Goal: Task Accomplishment & Management: Manage account settings

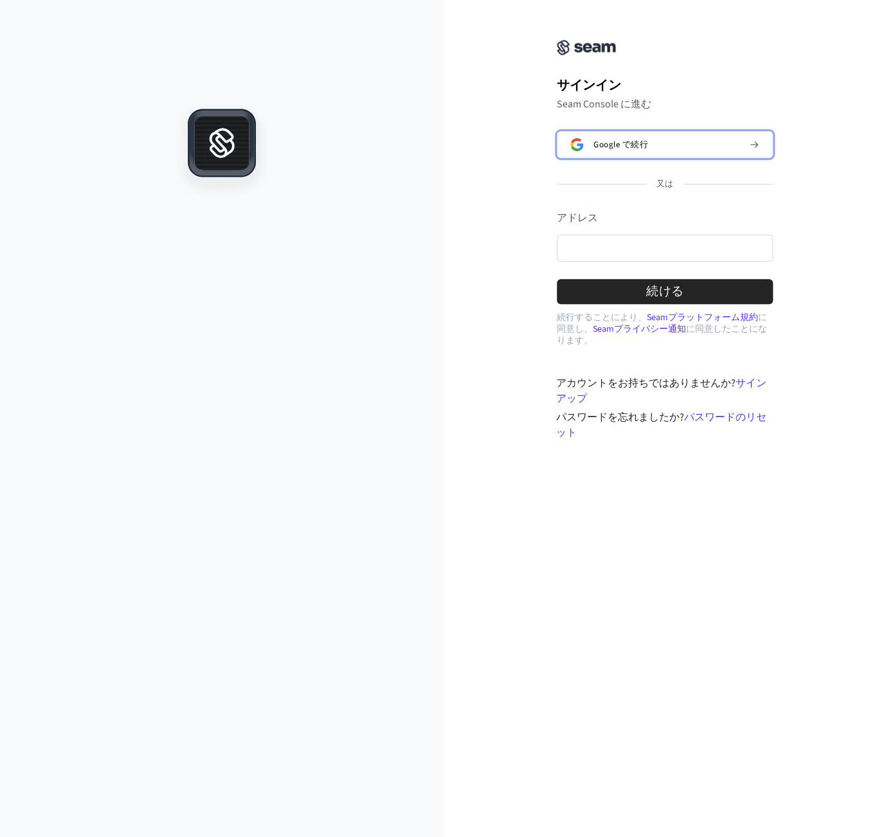
click at [621, 150] on button "Google で続行" at bounding box center [665, 144] width 216 height 27
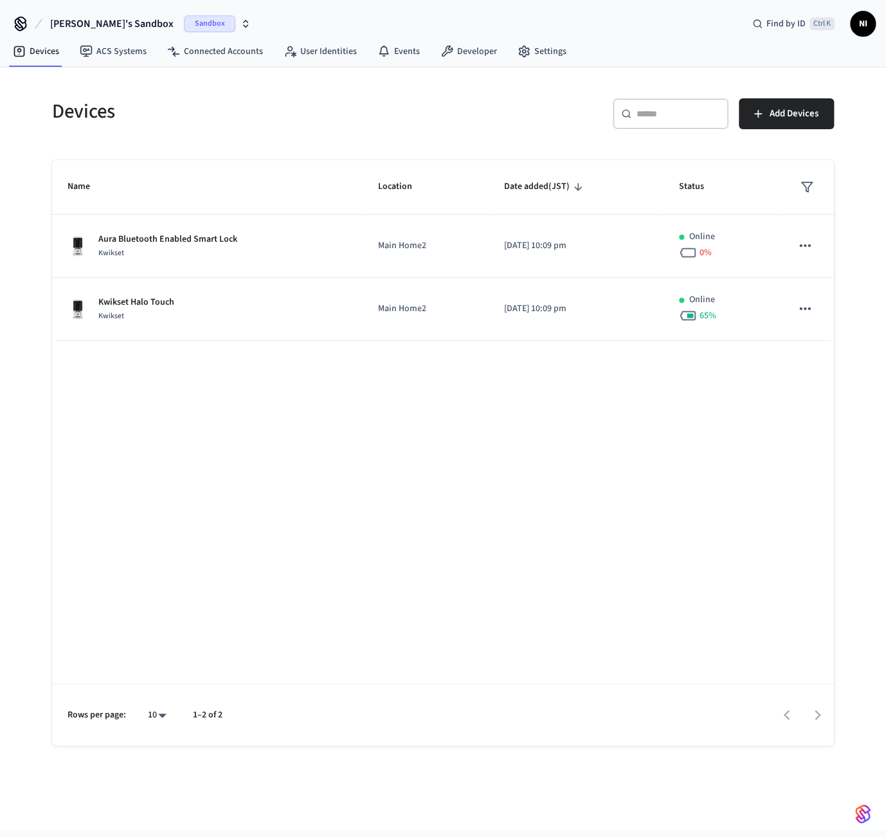
click at [241, 24] on icon "button" at bounding box center [246, 24] width 10 height 10
click at [36, 80] on span "230-1" at bounding box center [35, 83] width 21 height 13
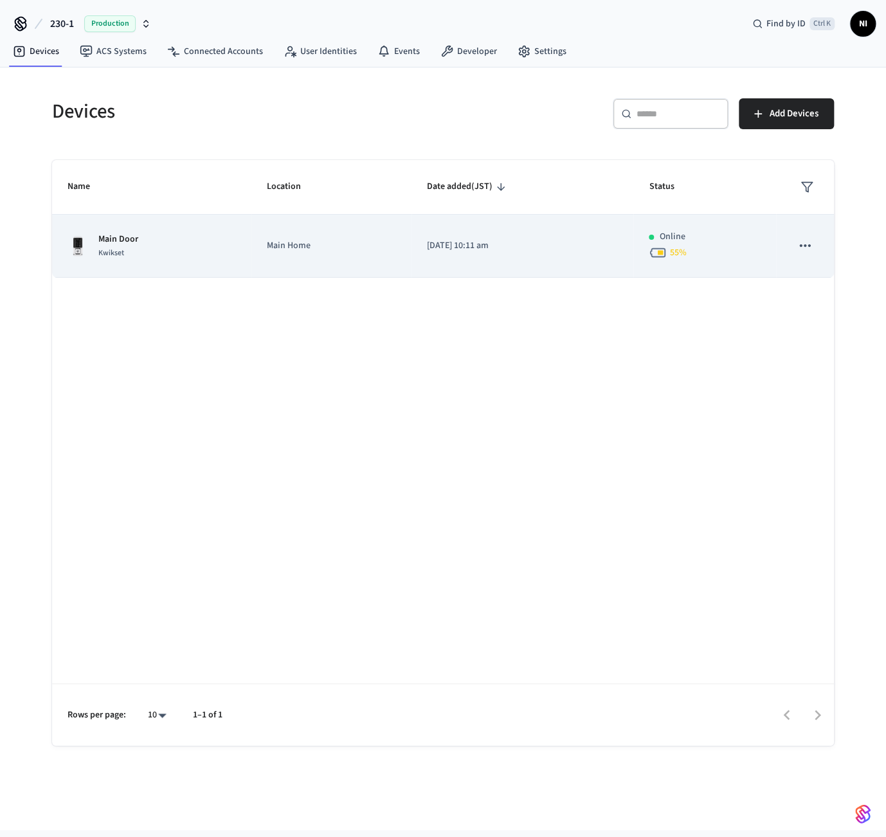
click at [127, 250] on div "Kwikset" at bounding box center [118, 253] width 40 height 14
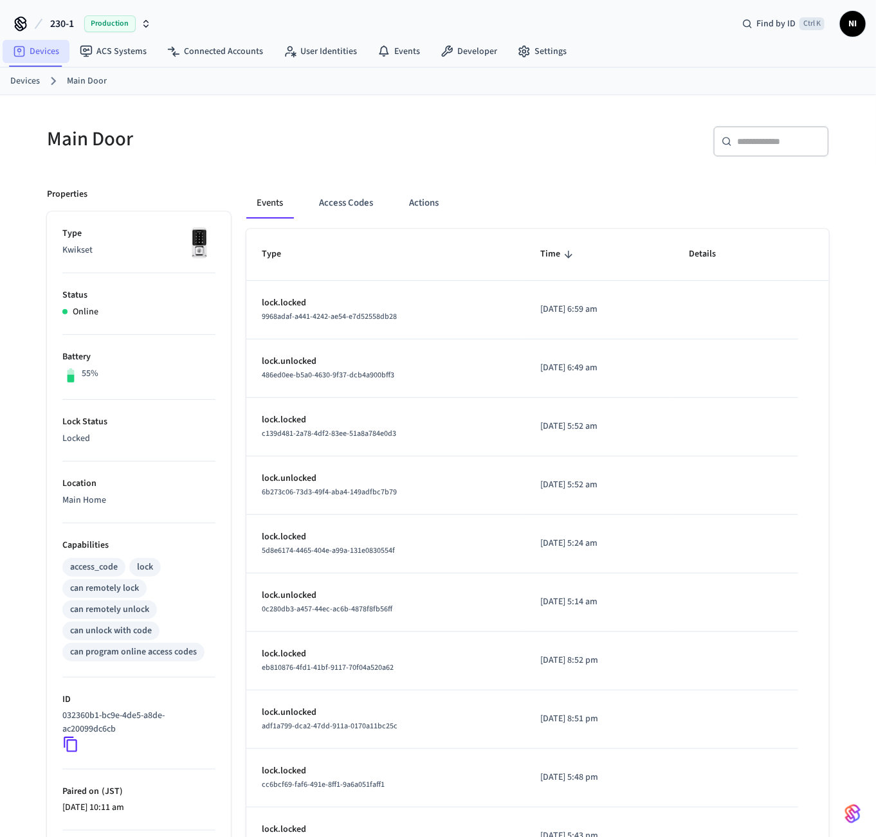
click at [41, 48] on link "Devices" at bounding box center [36, 51] width 67 height 23
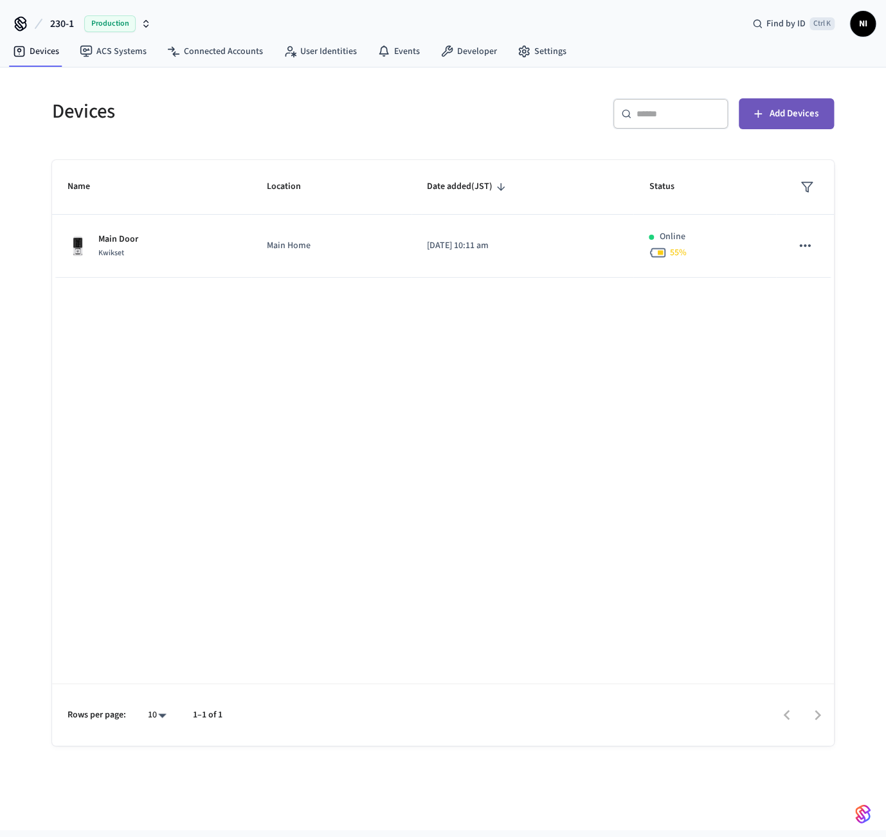
click at [799, 125] on button "Add Devices" at bounding box center [786, 113] width 95 height 31
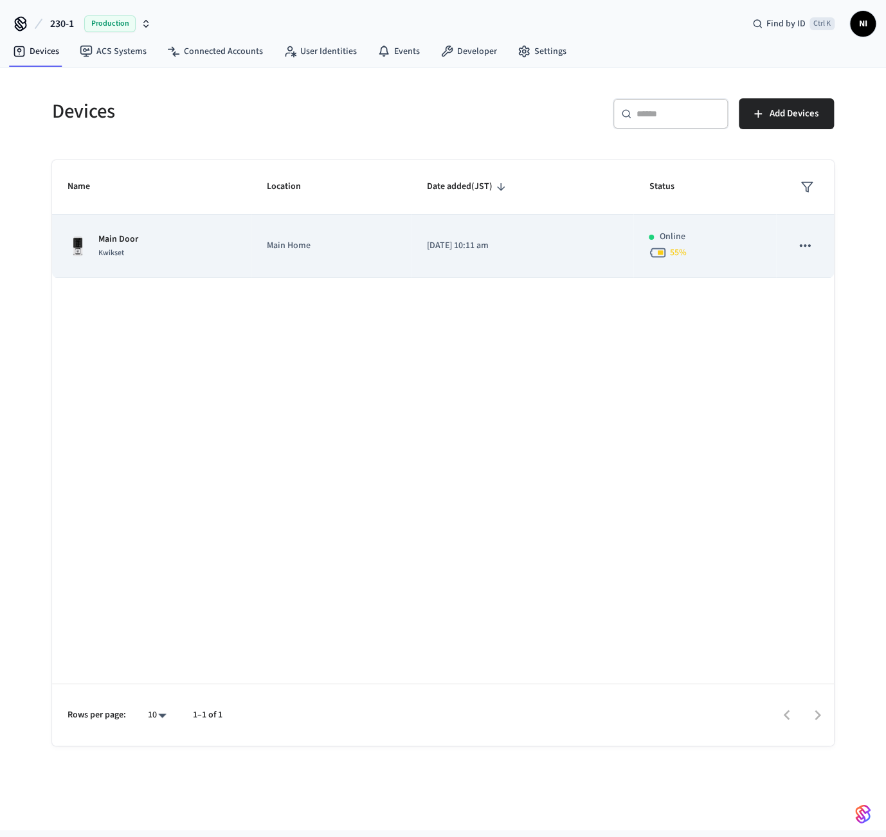
click at [803, 249] on icon "sticky table" at bounding box center [805, 245] width 17 height 17
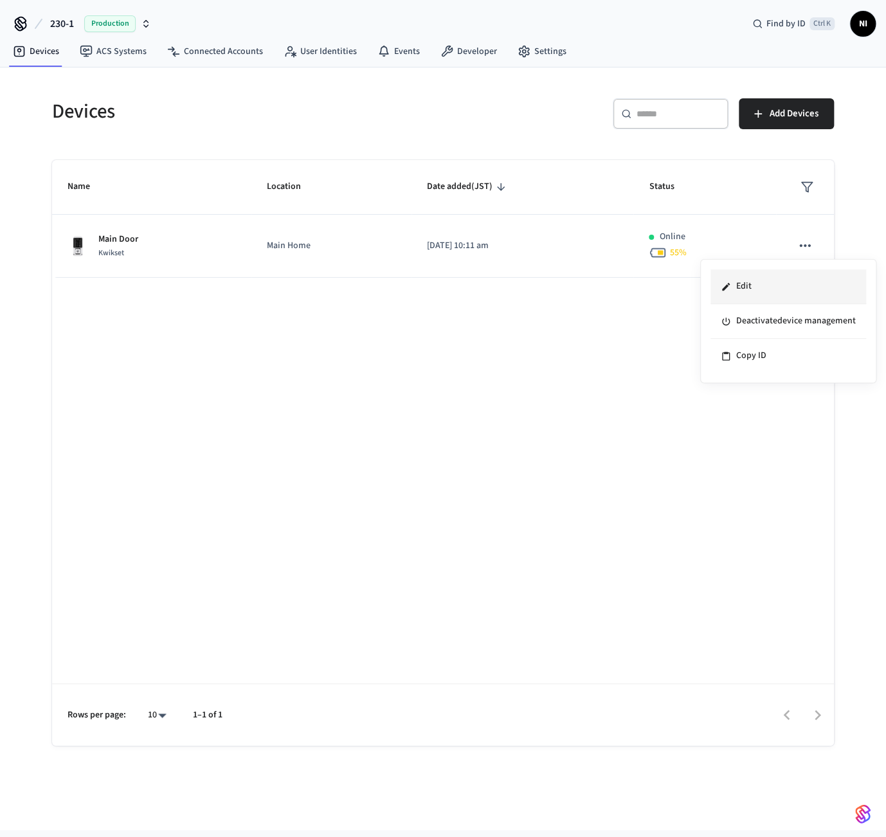
click at [749, 278] on li "Edit" at bounding box center [789, 287] width 156 height 35
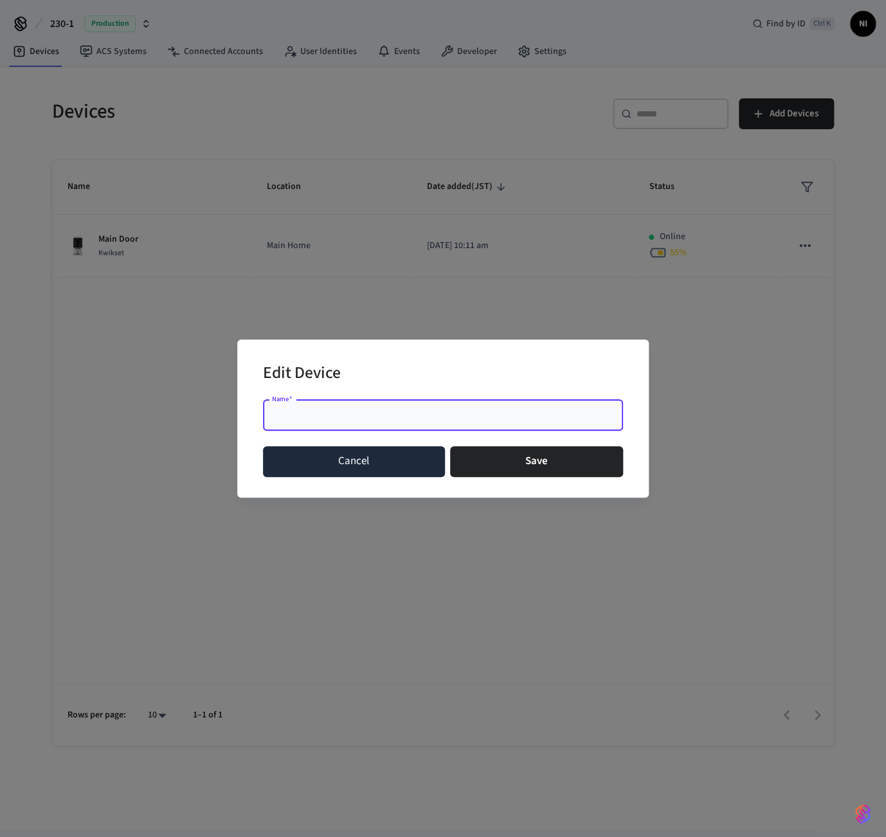
click at [416, 453] on button "Cancel" at bounding box center [354, 461] width 182 height 31
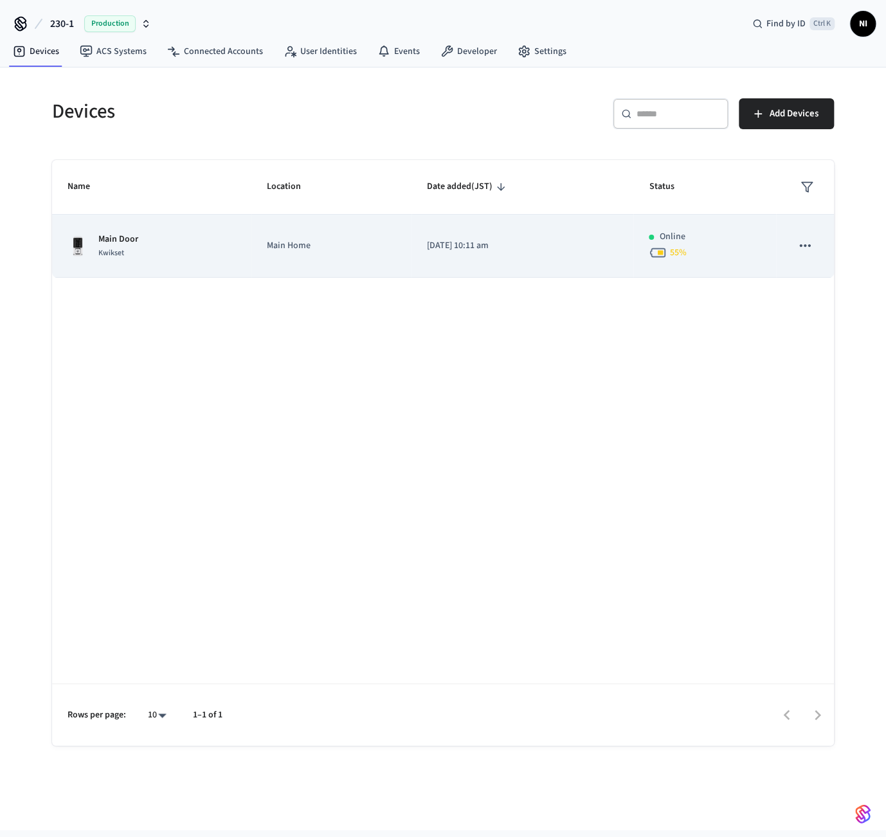
click at [113, 250] on span "Kwikset" at bounding box center [111, 253] width 26 height 11
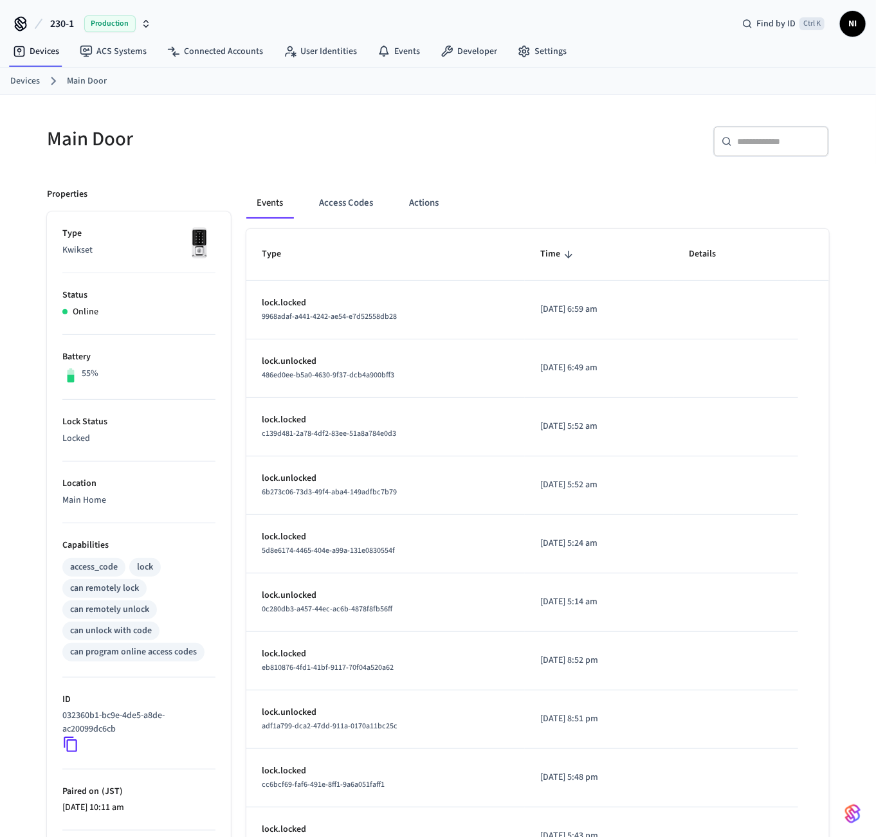
click at [113, 250] on p "Kwikset" at bounding box center [138, 251] width 153 height 14
click at [354, 207] on button "Access Codes" at bounding box center [346, 203] width 75 height 31
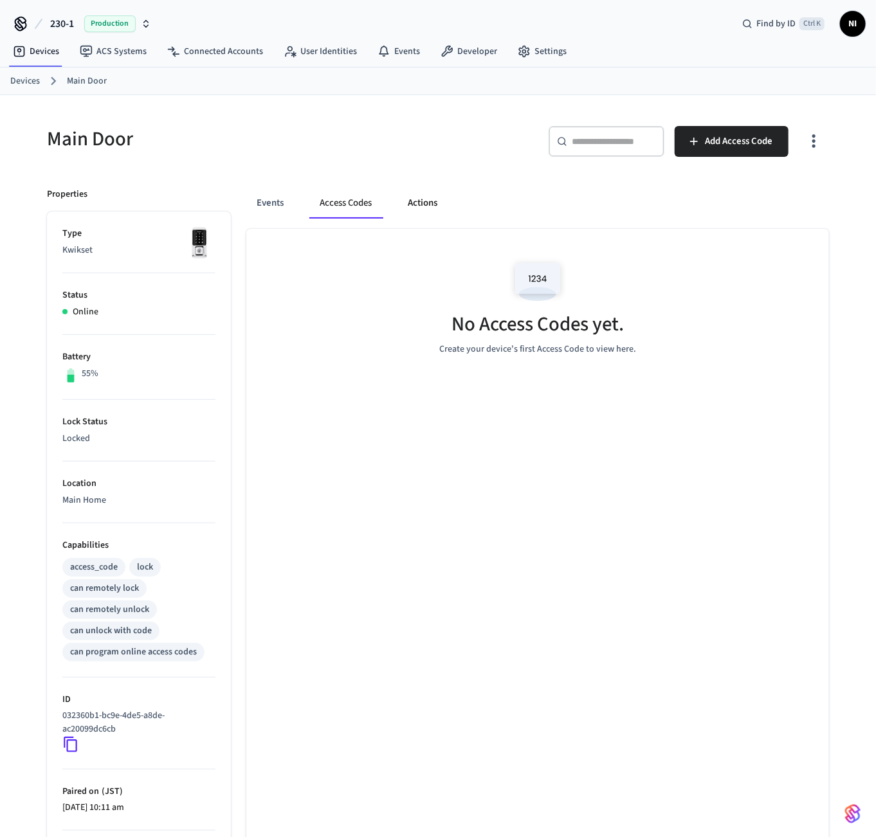
click at [418, 201] on button "Actions" at bounding box center [423, 203] width 50 height 31
